Goal: Contribute content: Contribute content

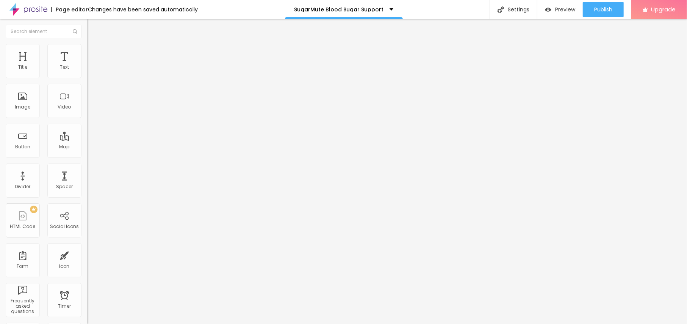
click at [87, 65] on span "Add image" at bounding box center [102, 62] width 31 height 6
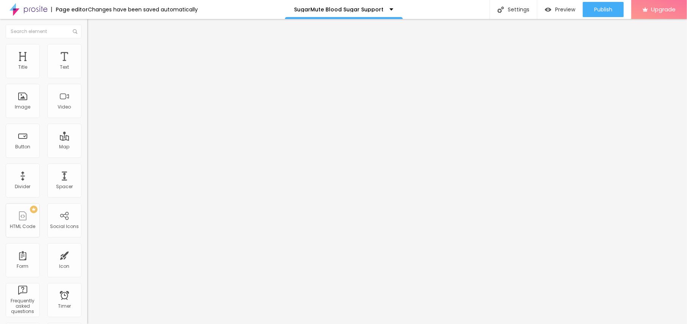
click at [87, 77] on input "text" at bounding box center [132, 73] width 91 height 8
paste input "SugarMute Reviews"
type input "SugarMute Reviews"
drag, startPoint x: 42, startPoint y: 205, endPoint x: 0, endPoint y: 205, distance: 42.4
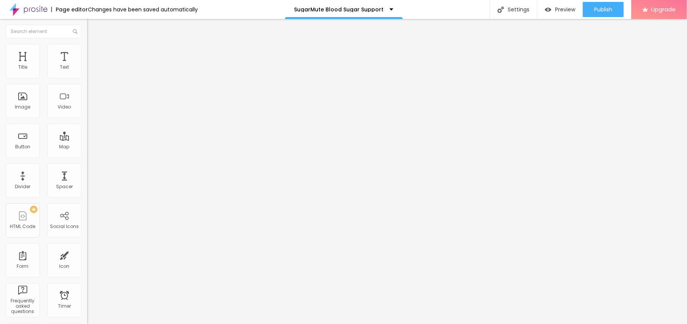
click at [87, 173] on div "Change image Image description (Alt) SugarMute Reviews Align Aspect Ratio Origi…" at bounding box center [130, 116] width 87 height 114
paste input "[URL][DOMAIN_NAME]"
type input "[URL][DOMAIN_NAME]"
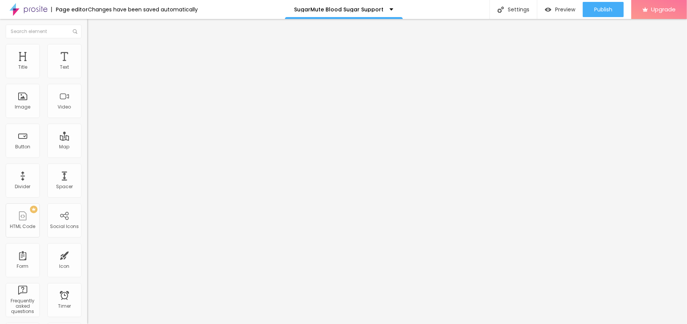
drag, startPoint x: 44, startPoint y: 155, endPoint x: 0, endPoint y: 155, distance: 44.3
click at [87, 155] on div "Text Click me Align Size Default Small Default Big Link URL https:// Open in ne…" at bounding box center [130, 114] width 87 height 110
paste input "😍👇SHOP NOW😍👇"
click at [87, 153] on input "😍👇SHOP NOW😍👇" at bounding box center [132, 153] width 91 height 8
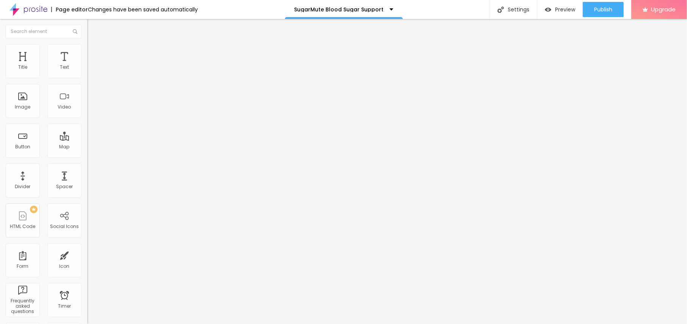
type input "😍👇SHOP NOW😍👇"
click at [87, 71] on input "Click me" at bounding box center [132, 68] width 91 height 8
paste input "😍👇SHOP NOW😍👇"
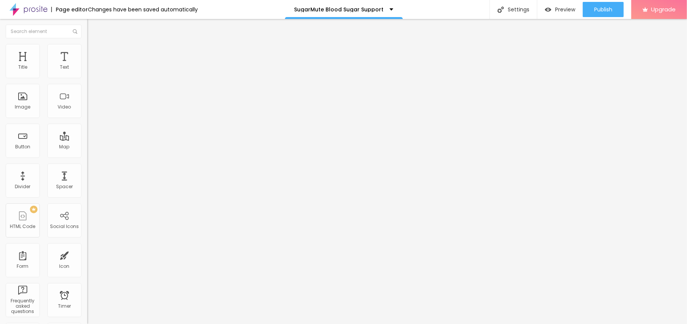
type input "😍👇SHOP NOW😍👇"
click at [87, 155] on input "😍👇SHOP NOW😍👇" at bounding box center [132, 153] width 91 height 8
paste input "[URL][DOMAIN_NAME]"
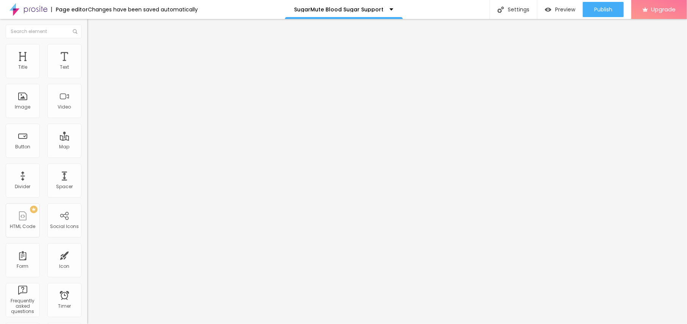
scroll to position [0, 29]
type input "[URL][DOMAIN_NAME]"
click at [93, 26] on img "button" at bounding box center [96, 28] width 6 height 6
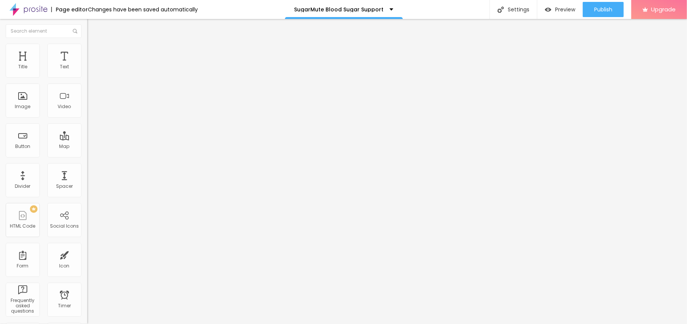
click at [87, 70] on div "Typography Reset to default" at bounding box center [130, 61] width 87 height 21
click at [90, 70] on icon "button" at bounding box center [92, 68] width 5 height 5
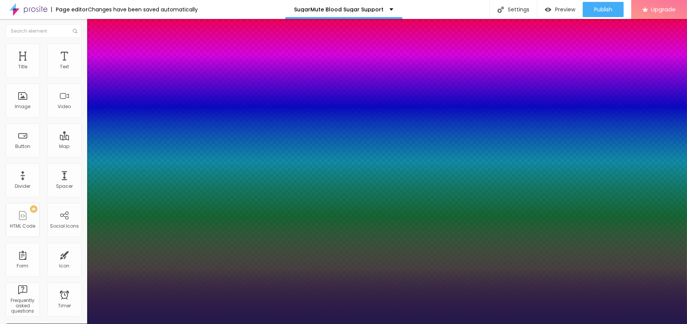
type input "1"
type input "14"
type input "1"
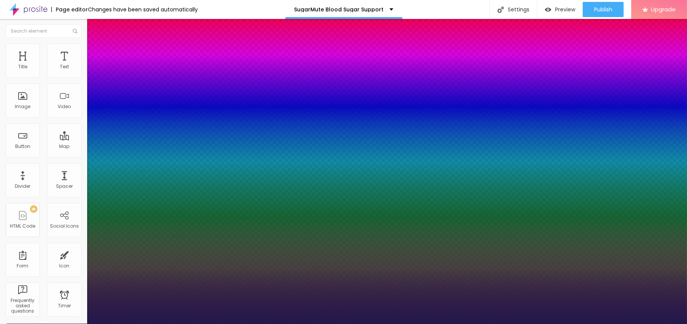
type input "21"
type input "1"
type input "22"
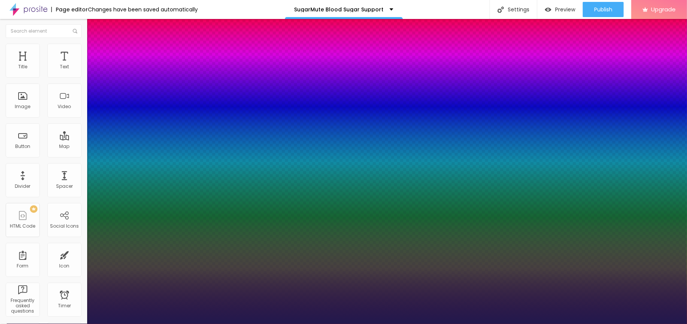
type input "1"
type input "23"
type input "1"
type input "22"
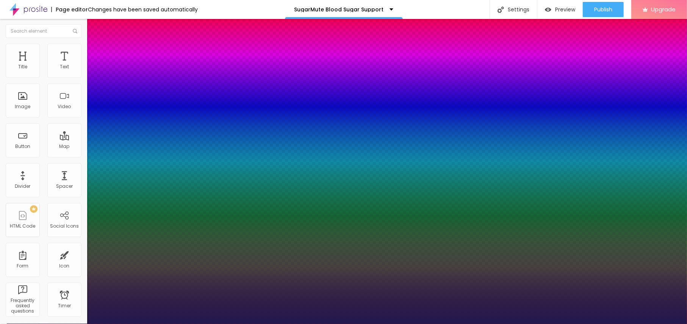
type input "22"
type input "1"
type input "22"
type input "1"
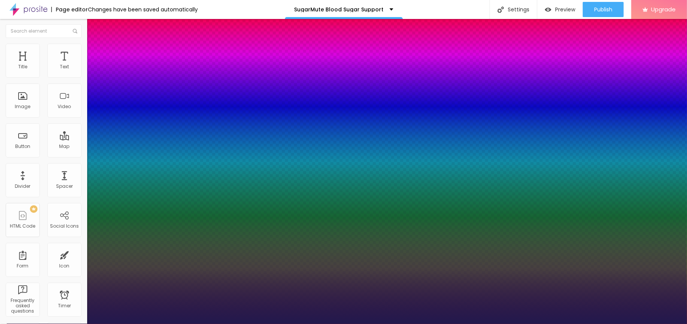
click at [337, 323] on div at bounding box center [343, 324] width 687 height 0
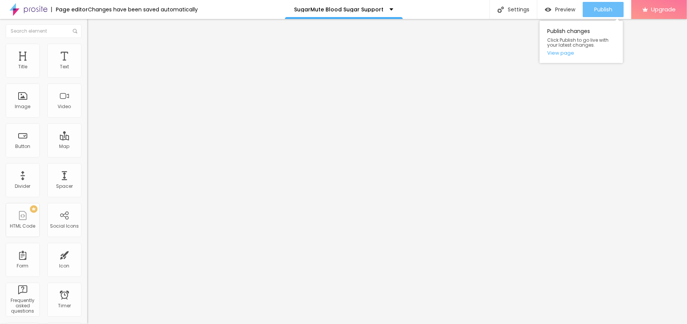
click at [608, 6] on span "Publish" at bounding box center [603, 9] width 18 height 6
click at [570, 52] on link "View page" at bounding box center [581, 52] width 68 height 5
